Goal: Task Accomplishment & Management: Manage account settings

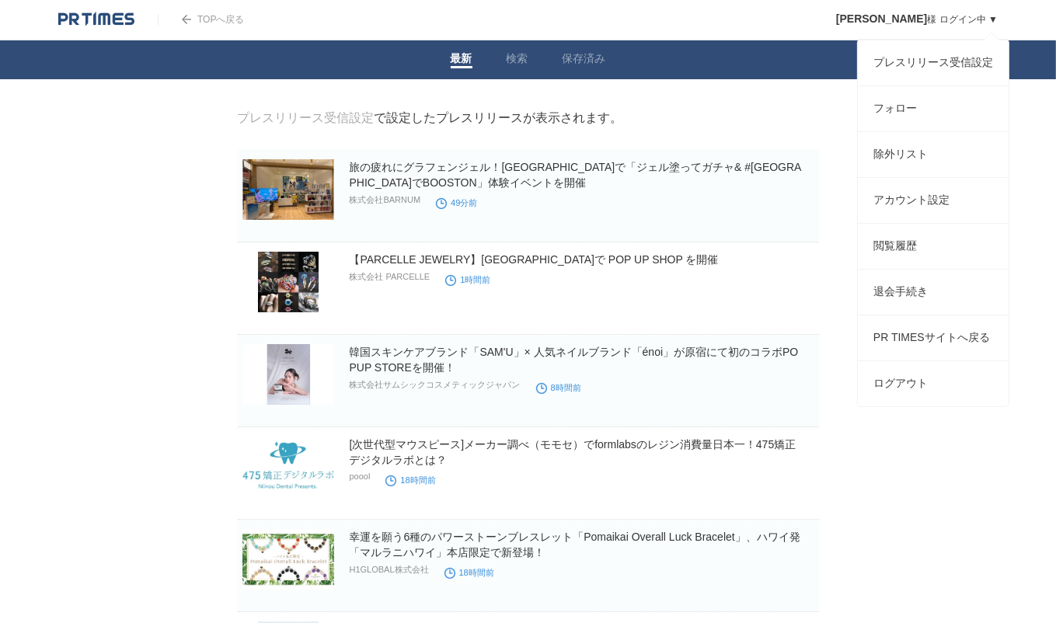
click at [897, 14] on span "[PERSON_NAME]" at bounding box center [881, 18] width 91 height 12
click at [914, 66] on link "プレスリリース受信設定" at bounding box center [933, 62] width 151 height 45
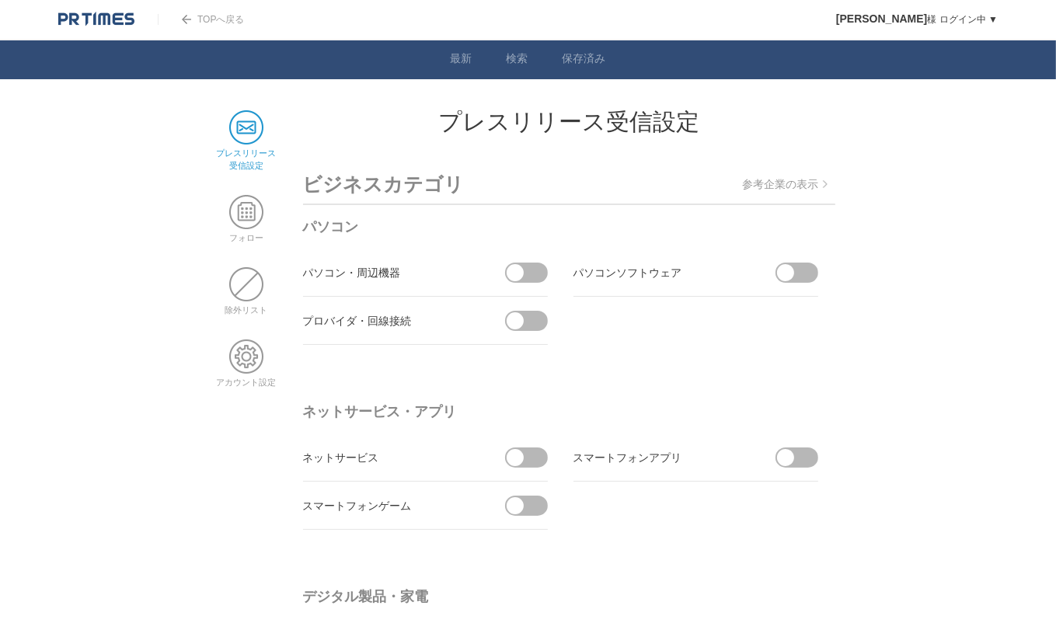
click at [530, 263] on span at bounding box center [531, 273] width 33 height 20
click at [0, 0] on input "checkbox" at bounding box center [0, 0] width 0 height 0
click at [527, 256] on li "パソコン・周辺機器 受信しない" at bounding box center [425, 273] width 245 height 48
click at [526, 274] on span at bounding box center [521, 273] width 33 height 20
click at [0, 0] on input "受信しない" at bounding box center [0, 0] width 0 height 0
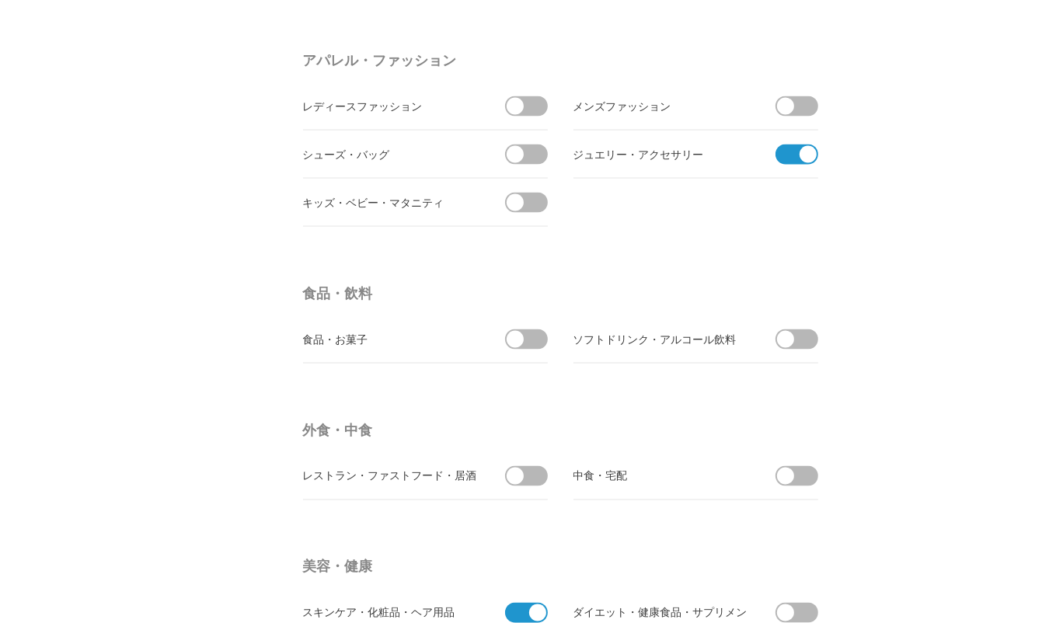
scroll to position [2201, 0]
click at [786, 152] on span at bounding box center [791, 155] width 33 height 20
click at [0, 0] on input "checkbox" at bounding box center [0, 0] width 0 height 0
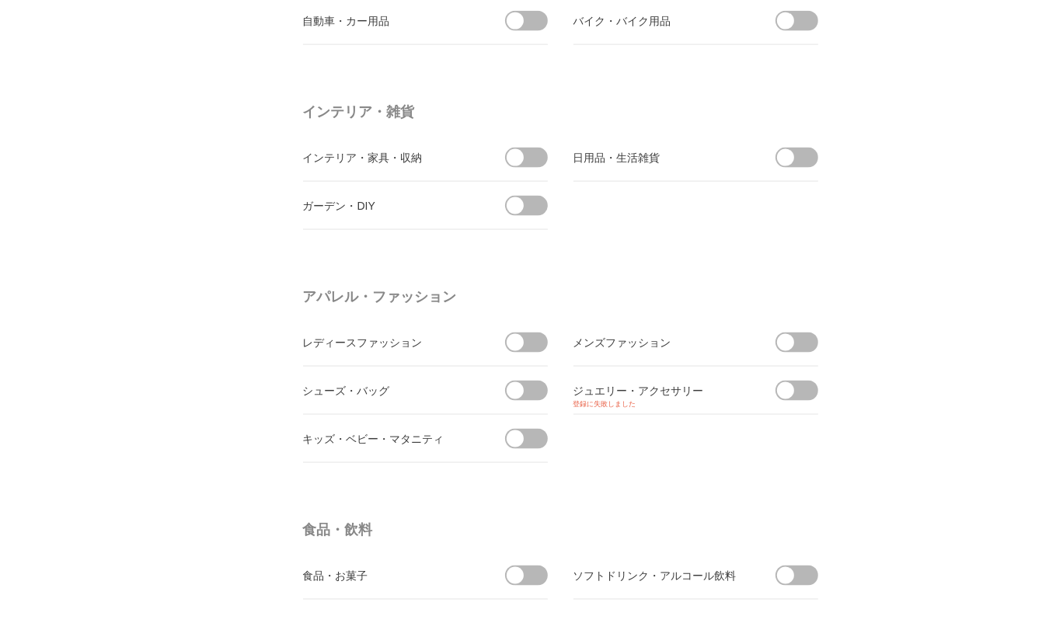
scroll to position [1967, 0]
click at [810, 399] on span "登録に失敗しました" at bounding box center [695, 402] width 245 height 7
click at [803, 385] on span at bounding box center [802, 388] width 33 height 20
click at [0, 0] on input "checkbox" at bounding box center [0, 0] width 0 height 0
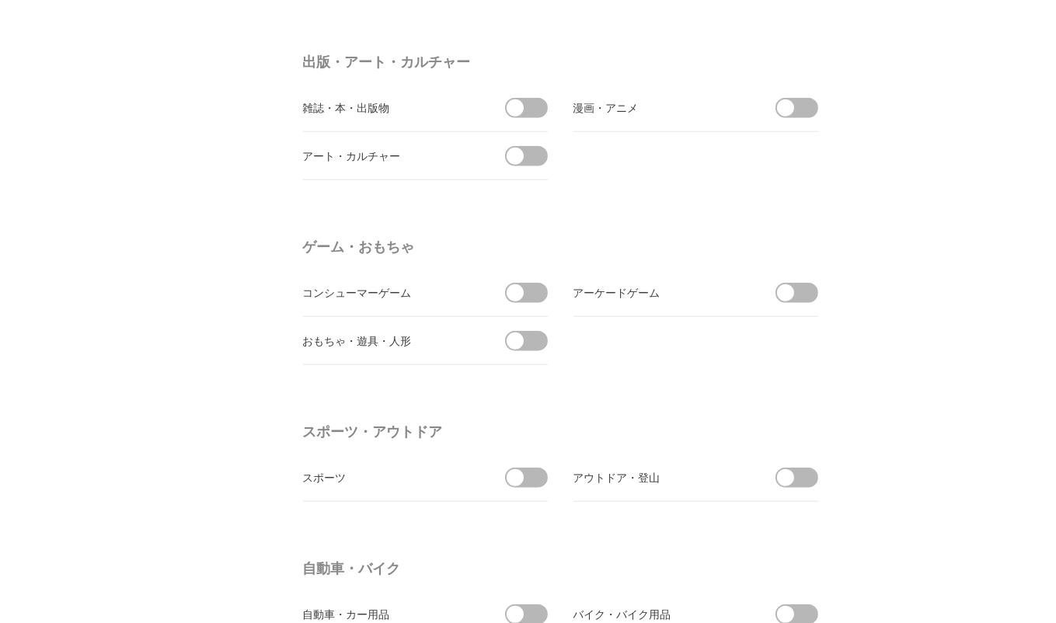
scroll to position [0, 0]
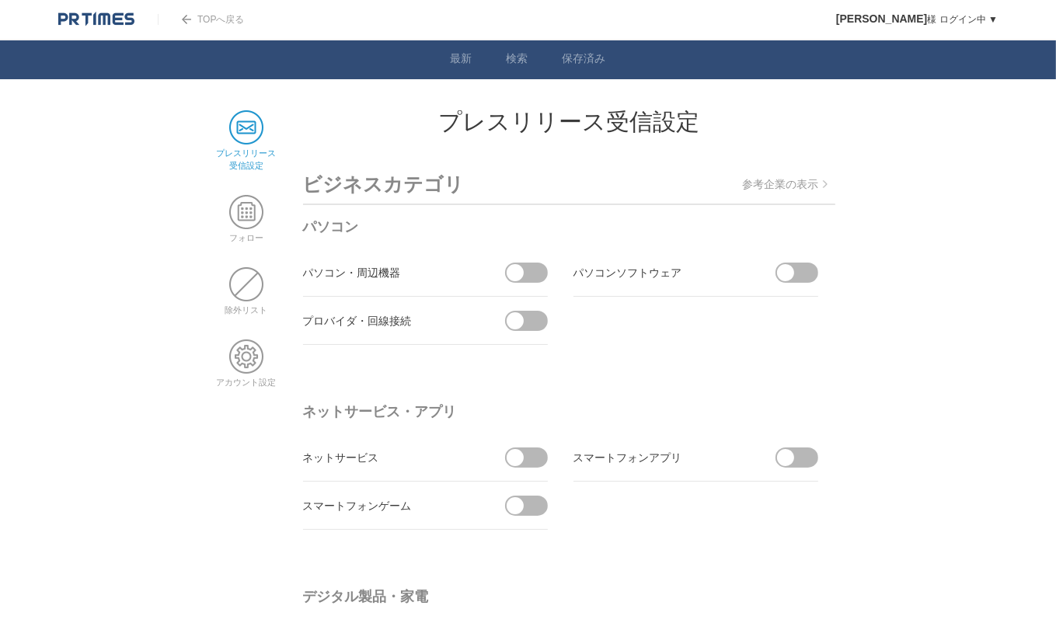
click at [246, 211] on span at bounding box center [246, 212] width 34 height 34
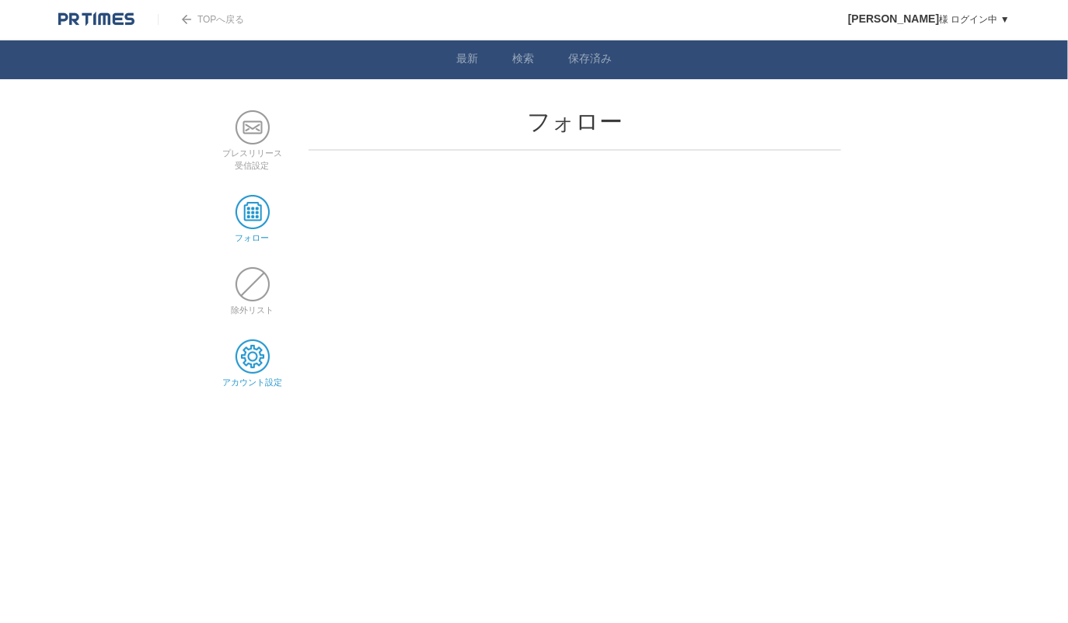
click at [241, 343] on span at bounding box center [252, 357] width 34 height 34
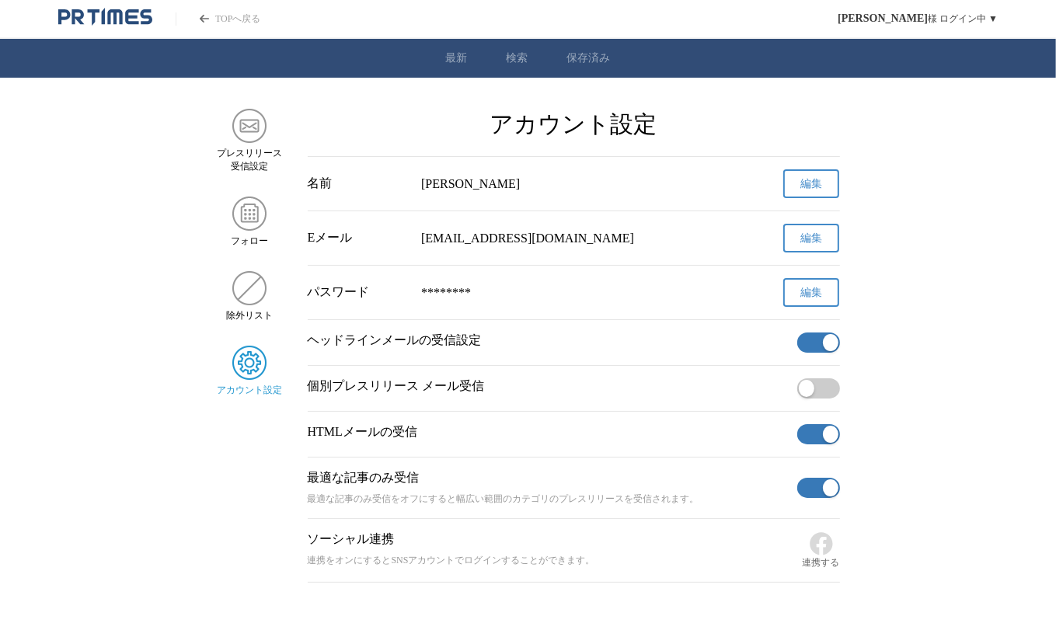
click at [813, 353] on button "button" at bounding box center [818, 343] width 43 height 20
click at [815, 436] on button "button" at bounding box center [818, 434] width 43 height 20
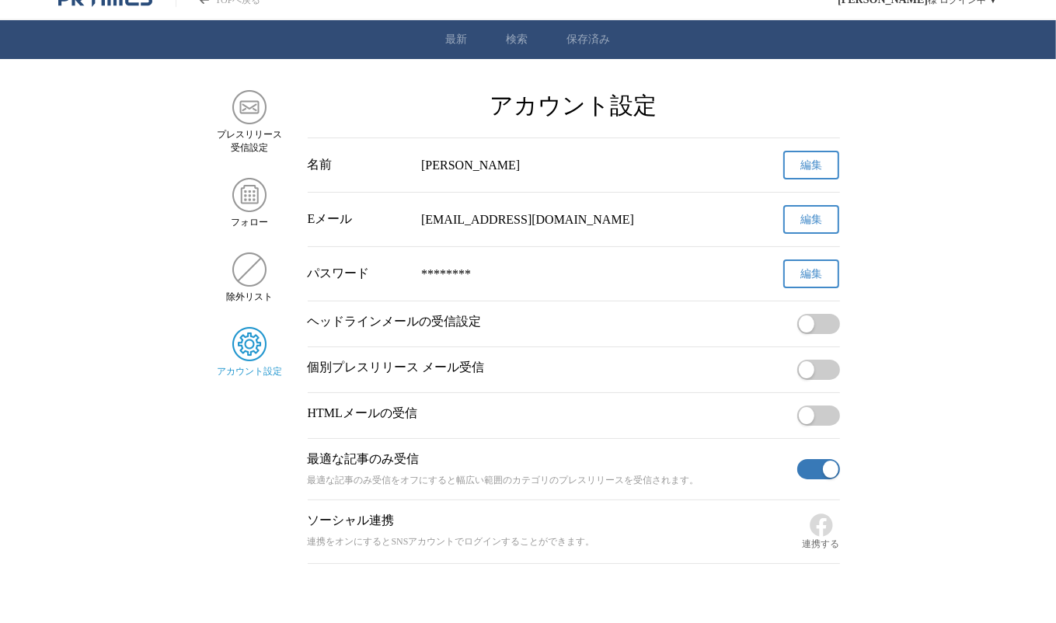
scroll to position [16, 0]
